Goal: Contribute content: Add original content to the website for others to see

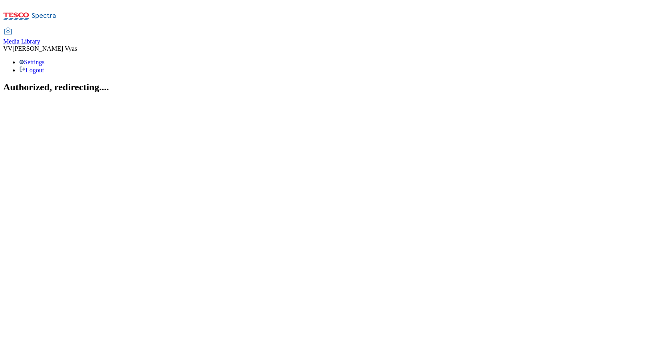
click at [40, 38] on span "Media Library" at bounding box center [21, 41] width 37 height 7
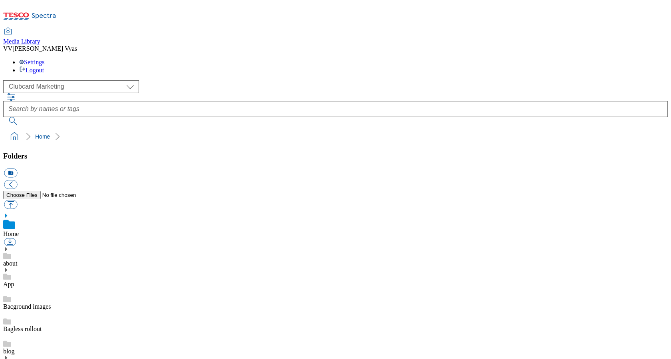
scroll to position [1, 0]
select select "flare-ghs-mktg"
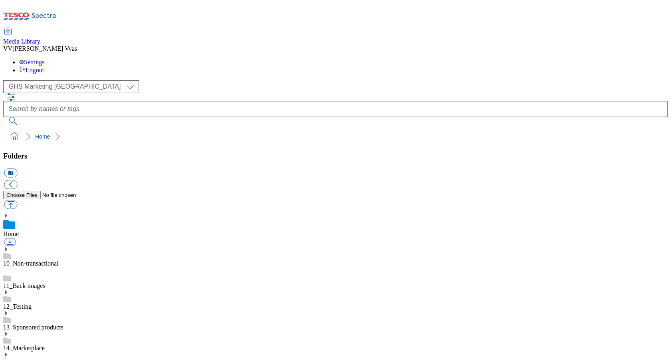
scroll to position [157, 0]
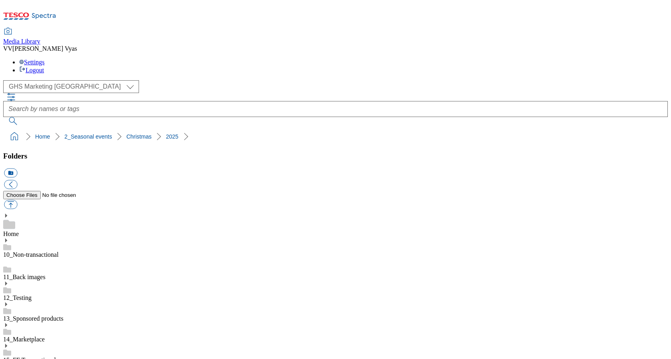
click at [17, 169] on button "icon_new_folder" at bounding box center [10, 173] width 13 height 9
type input "2531-FFTO"
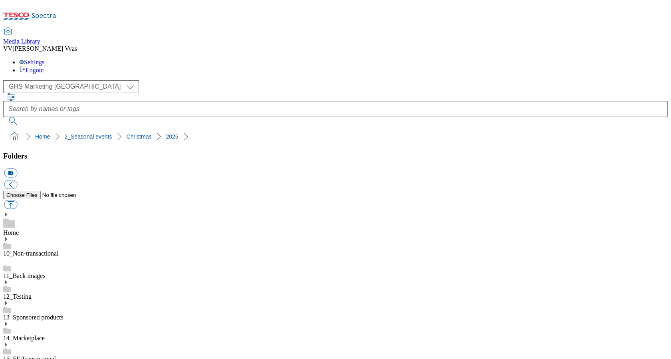
click at [17, 169] on button "icon_new_folder" at bounding box center [10, 173] width 13 height 9
type input "Landing Page"
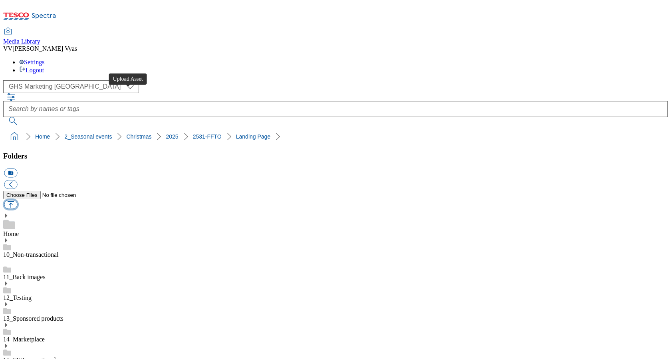
click at [17, 200] on button "button" at bounding box center [10, 204] width 13 height 9
type input "C:\fakepath\FFTO25-WF-465850-743x430-Mixed Center Piece.jpg"
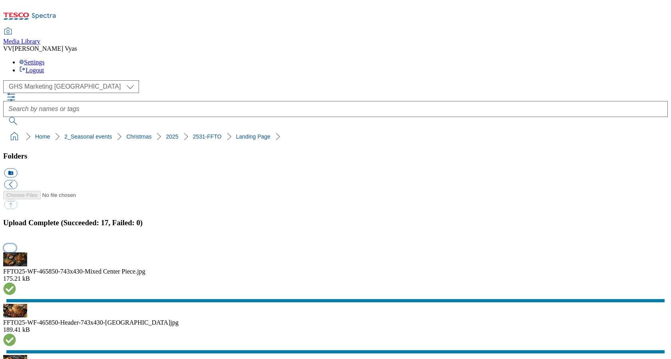
click at [16, 244] on button "button" at bounding box center [10, 248] width 12 height 8
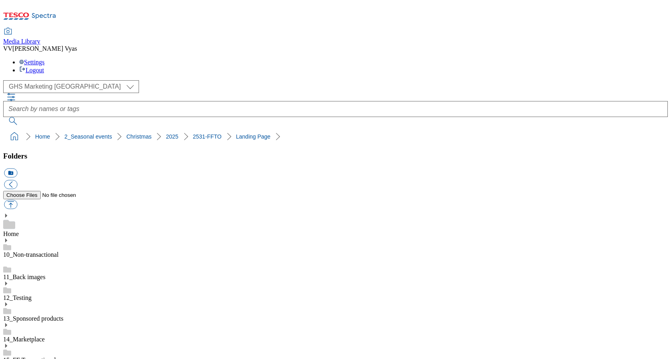
click at [17, 169] on button "icon_new_folder" at bounding box center [10, 173] width 13 height 9
type input "Buylist"
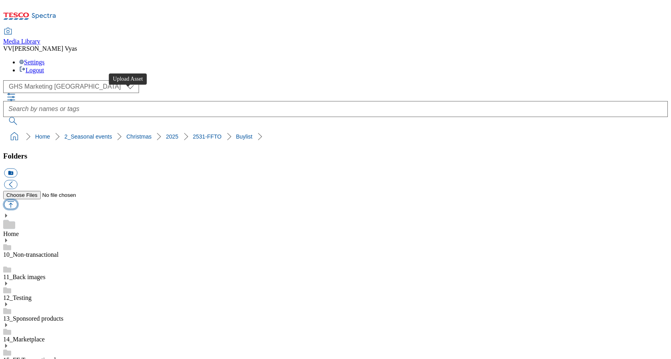
click at [17, 200] on button "button" at bounding box center [10, 204] width 13 height 9
type input "C:\fakepath\FFTO25-WF-465850-Buylist-Christmas Desserts.jpg"
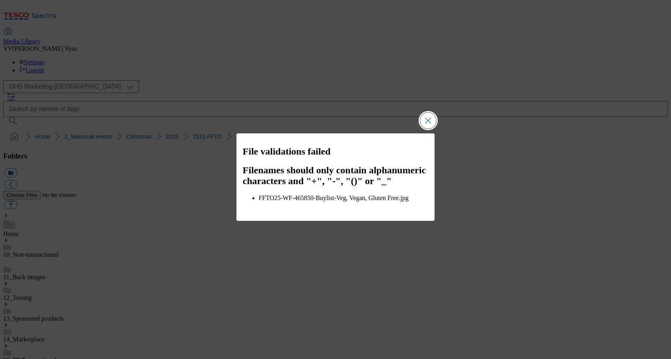
click at [431, 128] on button "Close Modal" at bounding box center [428, 121] width 16 height 16
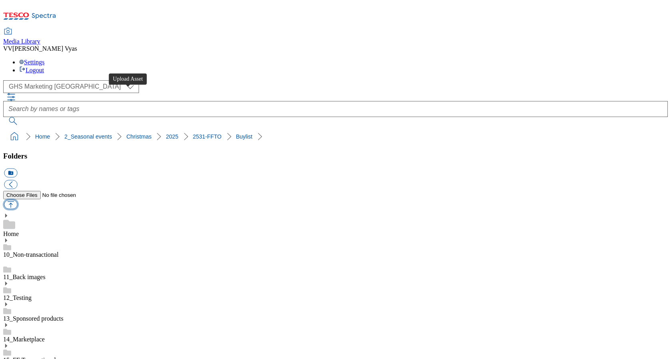
click at [17, 200] on button "button" at bounding box center [10, 204] width 13 height 9
type input "C:\fakepath\FFTO25-WF-465850-Buylist-Christmas Desserts.jpg"
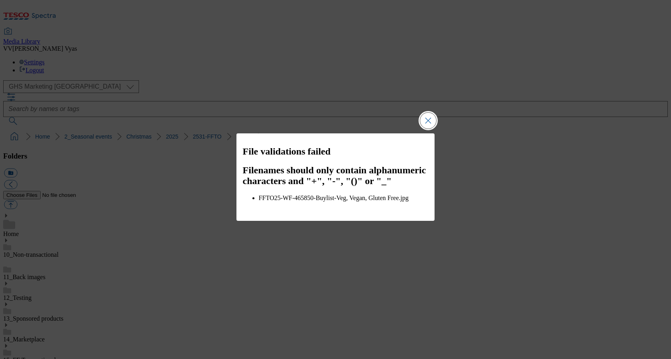
click at [428, 122] on button "Close Modal" at bounding box center [428, 121] width 16 height 16
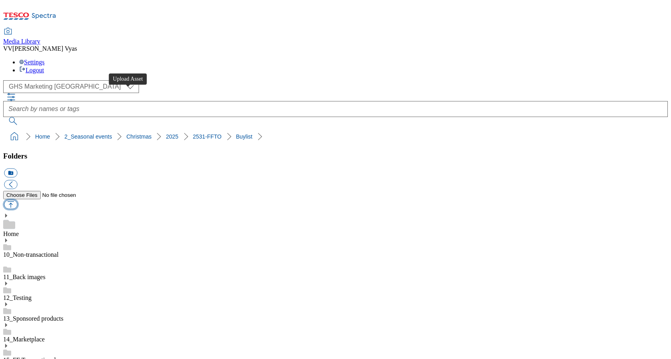
click at [17, 200] on button "button" at bounding box center [10, 204] width 13 height 9
type input "C:\fakepath\FFTO25-WF-465850-Buylist-Christmas Desserts.jpg"
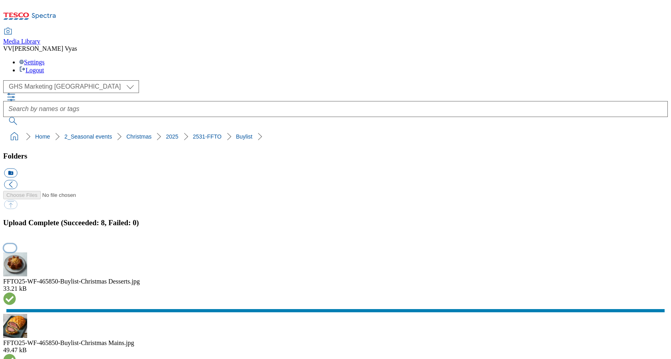
click at [16, 244] on button "button" at bounding box center [10, 248] width 12 height 8
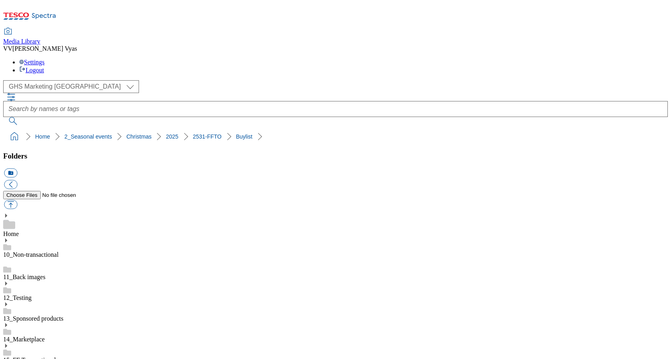
click at [17, 169] on button "icon_new_folder" at bounding box center [10, 173] width 13 height 9
type input "Taxonomy"
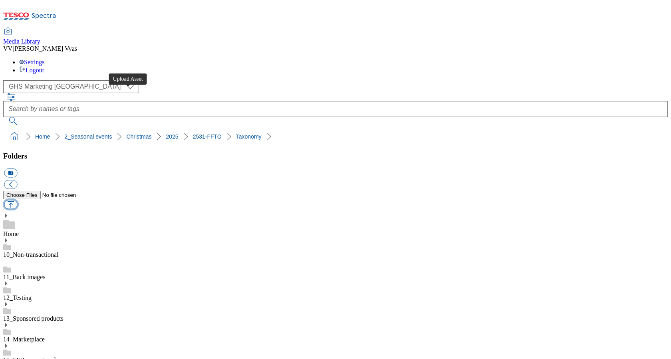
click at [17, 200] on button "button" at bounding box center [10, 204] width 13 height 9
type input "C:\fakepath\FFTO25-WF-465850-Taxonomy.jpg"
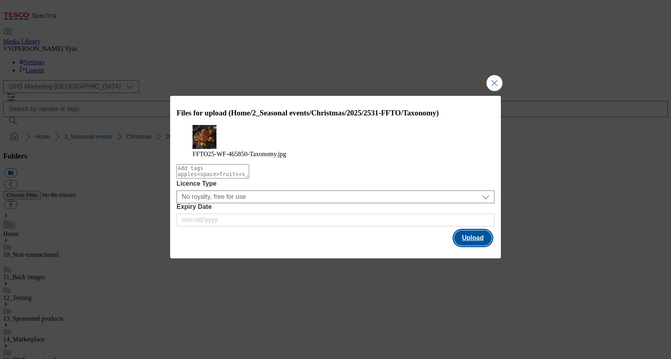
click at [479, 245] on button "Upload" at bounding box center [473, 238] width 38 height 15
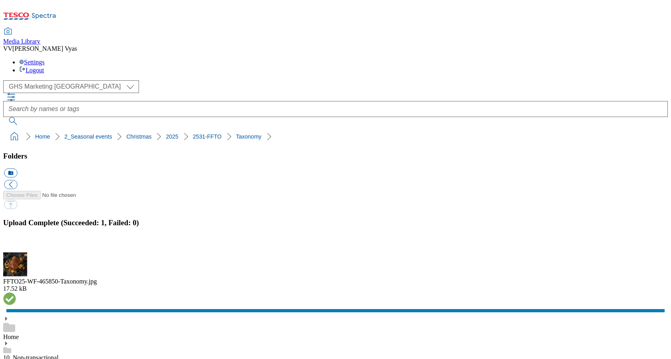
click at [17, 169] on button "icon_new_folder" at bounding box center [10, 173] width 13 height 9
click at [16, 244] on button "button" at bounding box center [10, 248] width 12 height 8
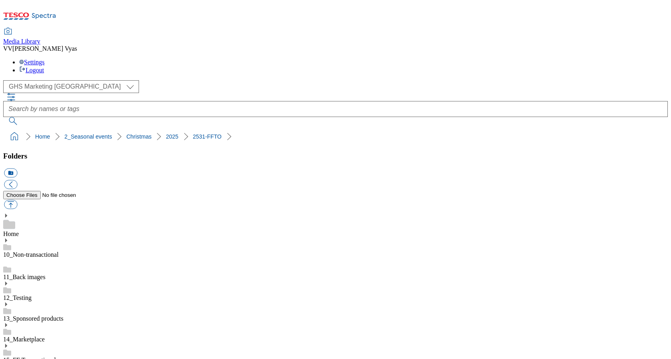
type input "Search"
click at [17, 200] on button "button" at bounding box center [10, 204] width 13 height 9
type input "C:\fakepath\FFTO25-WF-465850-Search-Early.jpg"
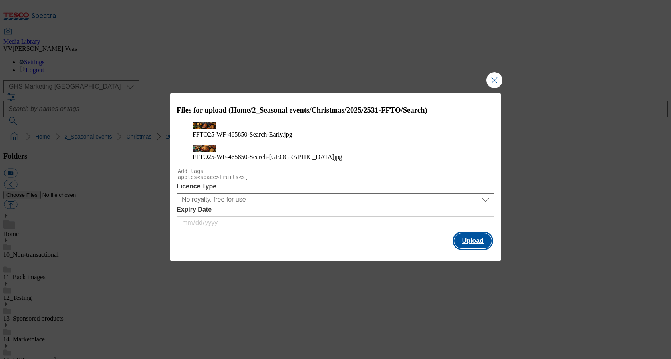
click at [472, 249] on button "Upload" at bounding box center [473, 240] width 38 height 15
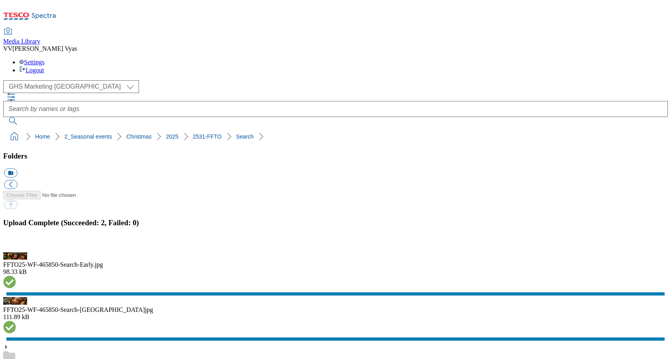
click at [16, 244] on button "button" at bounding box center [10, 248] width 12 height 8
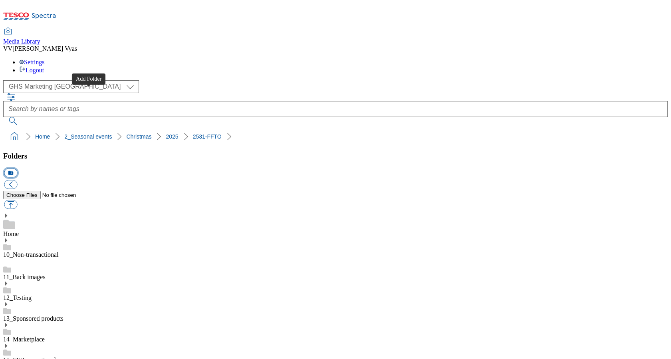
click at [17, 169] on button "icon_new_folder" at bounding box center [10, 173] width 13 height 9
type input "GAM"
click at [17, 200] on button "button" at bounding box center [10, 204] width 13 height 9
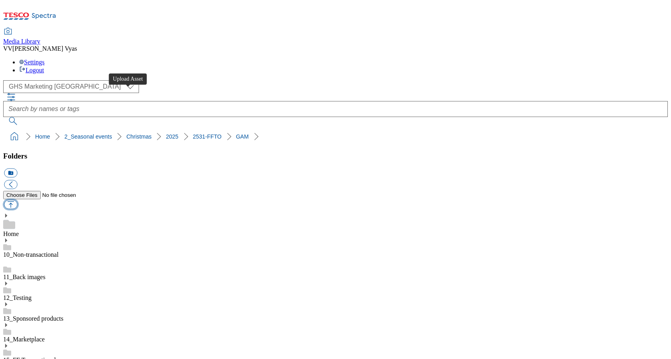
type input "C:\fakepath\2531-WF-465850-FFTO-2025-Zone-Page-Launch-GIF-Chefs-Collection.gif"
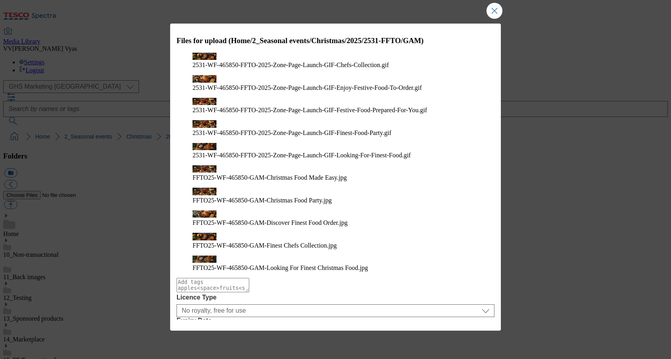
click at [470, 344] on button "Upload" at bounding box center [473, 351] width 38 height 15
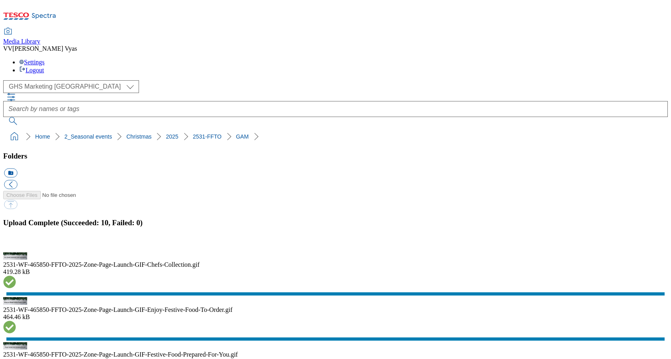
select select "flare-ghs-mktg"
click at [193, 133] on link "2531-FFTO" at bounding box center [207, 136] width 29 height 6
drag, startPoint x: 194, startPoint y: 76, endPoint x: 5, endPoint y: 78, distance: 188.6
click at [8, 129] on ol "Home 2_Seasonal events Christmas 2025 2531-FFTO" at bounding box center [338, 136] width 660 height 15
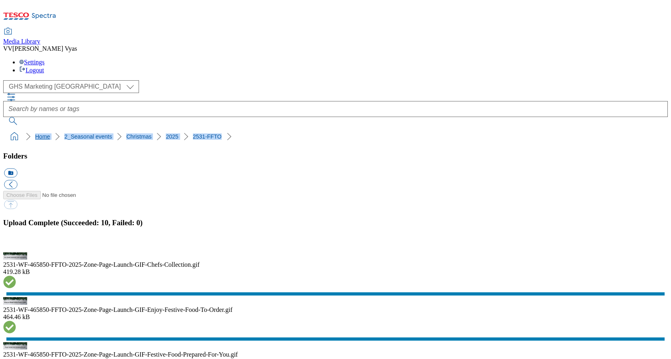
copy ol "Home 2_Seasonal events Christmas 2025 2531-FFTO"
click at [16, 244] on button "button" at bounding box center [10, 248] width 12 height 8
